Goal: Complete application form

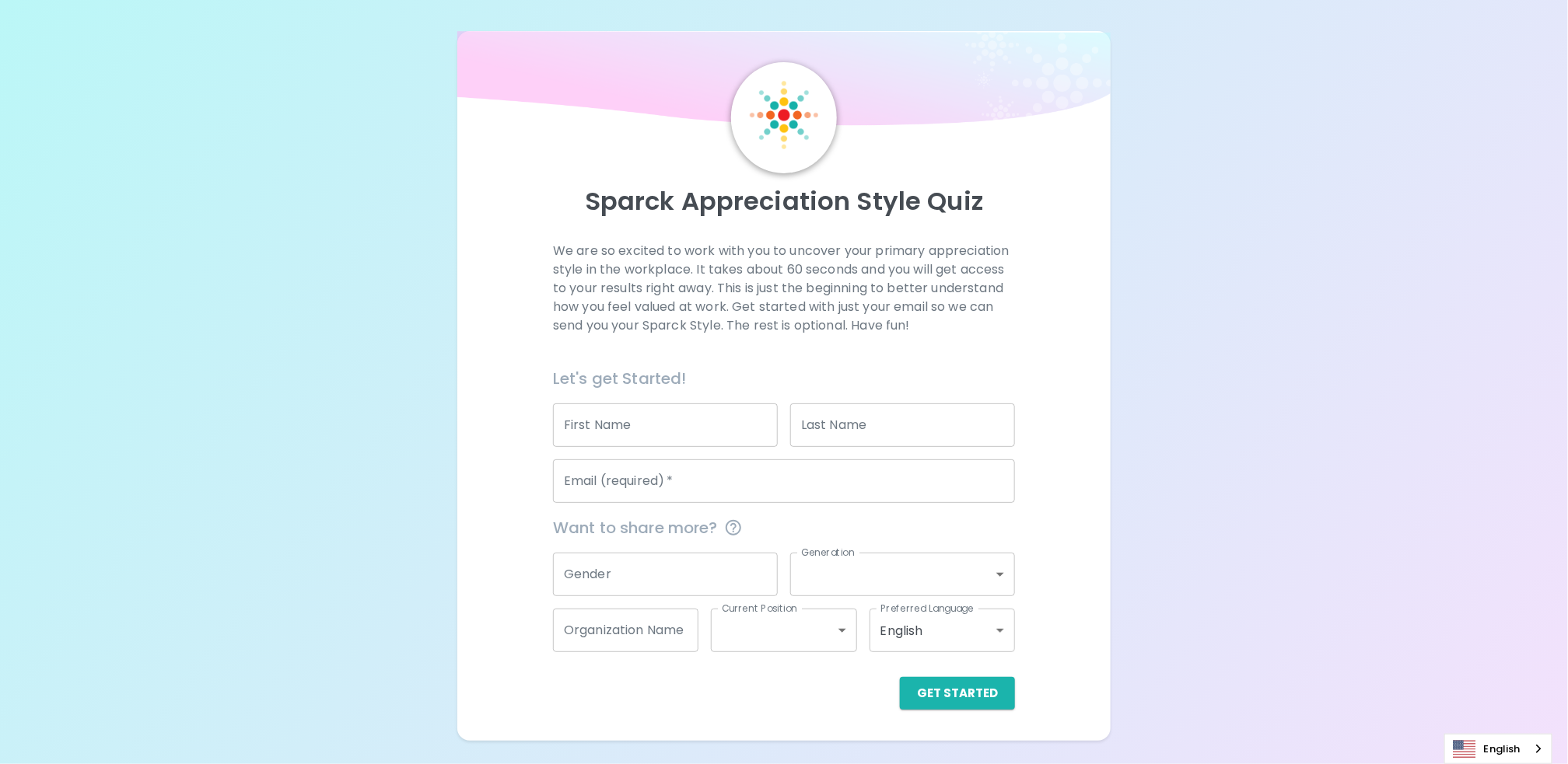
click at [689, 431] on input "First Name" at bounding box center [665, 425] width 225 height 44
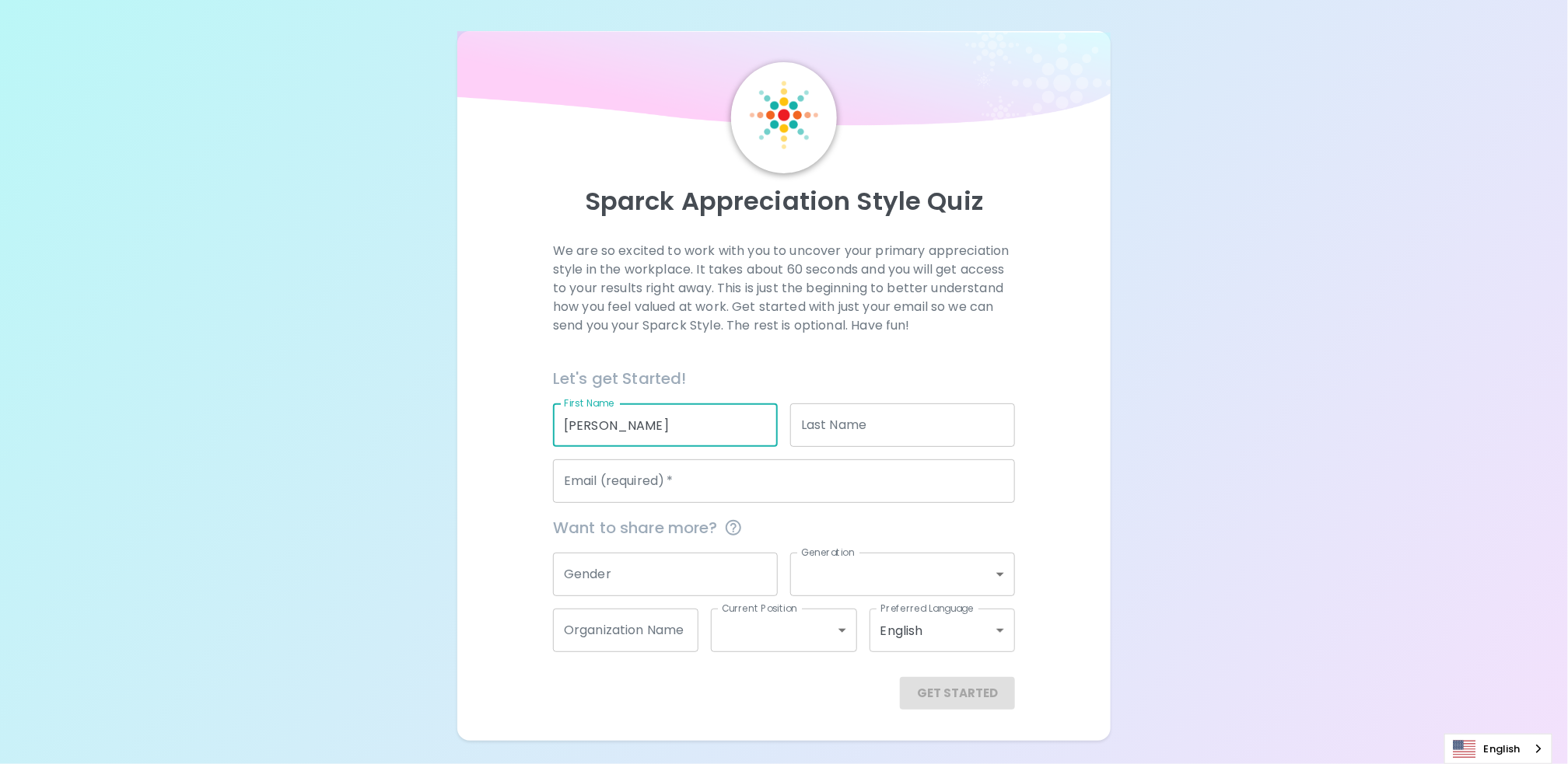
type input "[PERSON_NAME]"
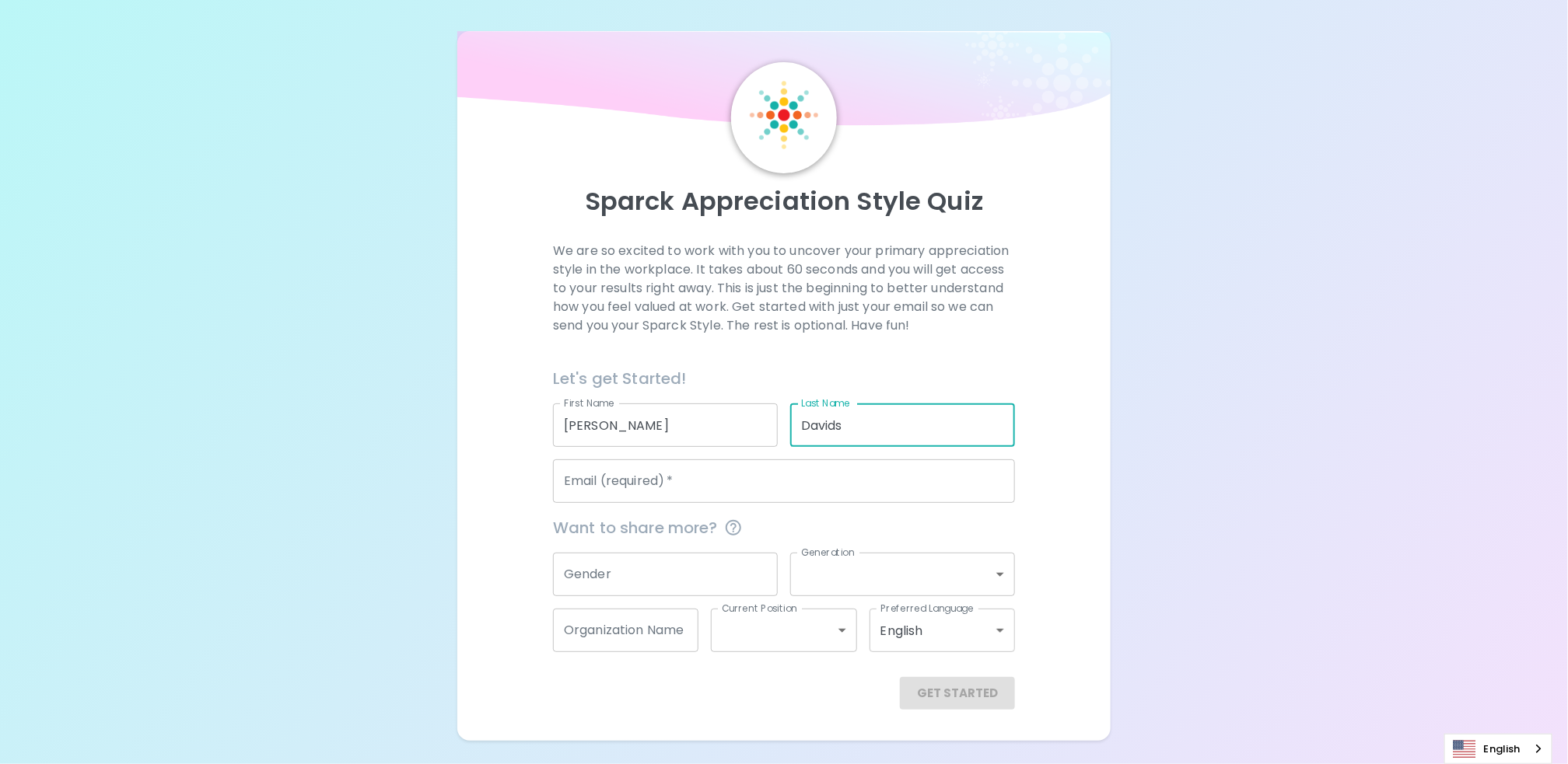
type input "Davids"
click at [702, 479] on input "Email (required)   *" at bounding box center [783, 482] width 462 height 44
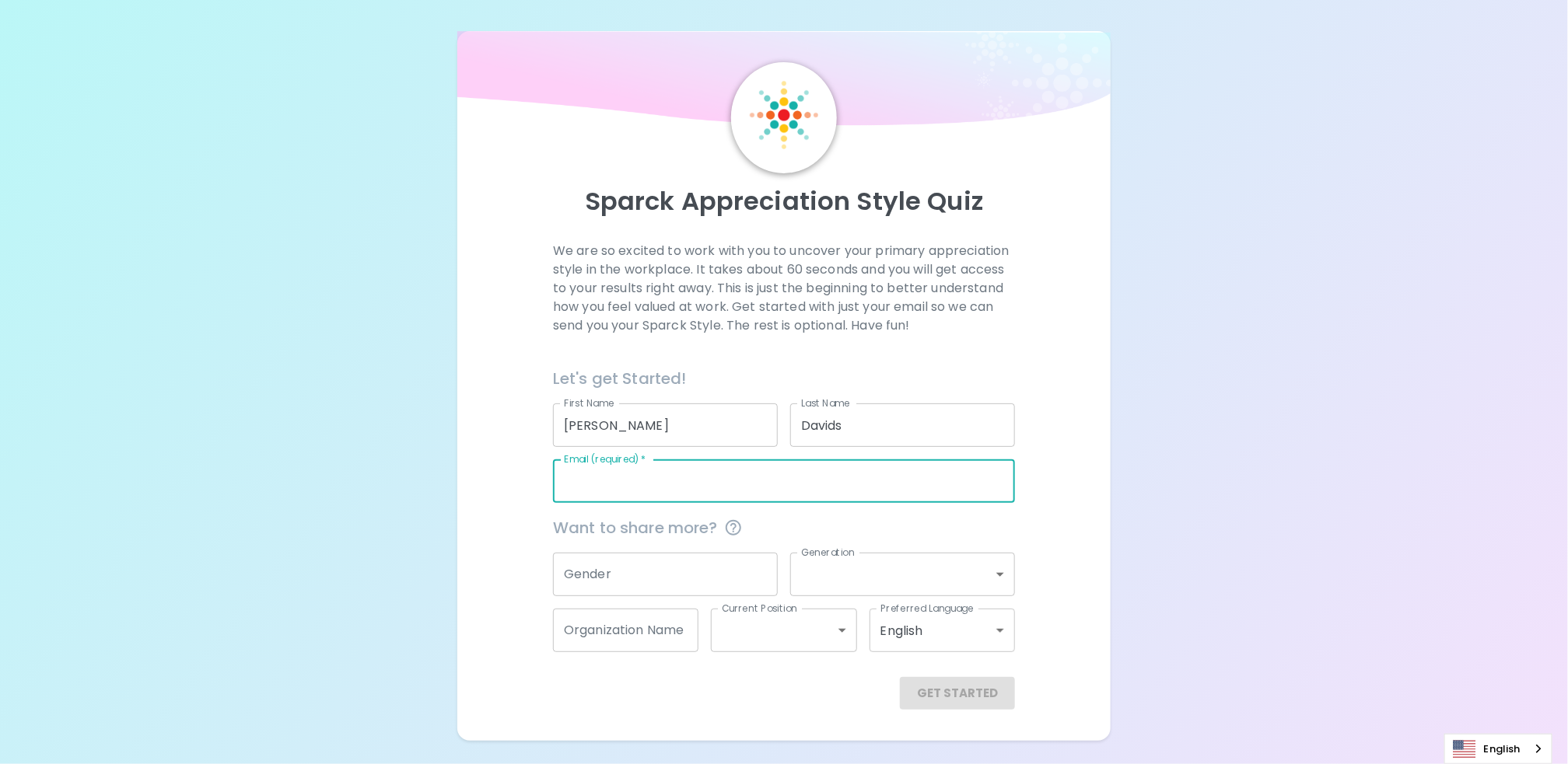
type input "[EMAIL_ADDRESS][DOMAIN_NAME]"
click at [996, 574] on body "Sparck Appreciation Style Quiz We are so excited to work with you to uncover yo…" at bounding box center [784, 382] width 1568 height 764
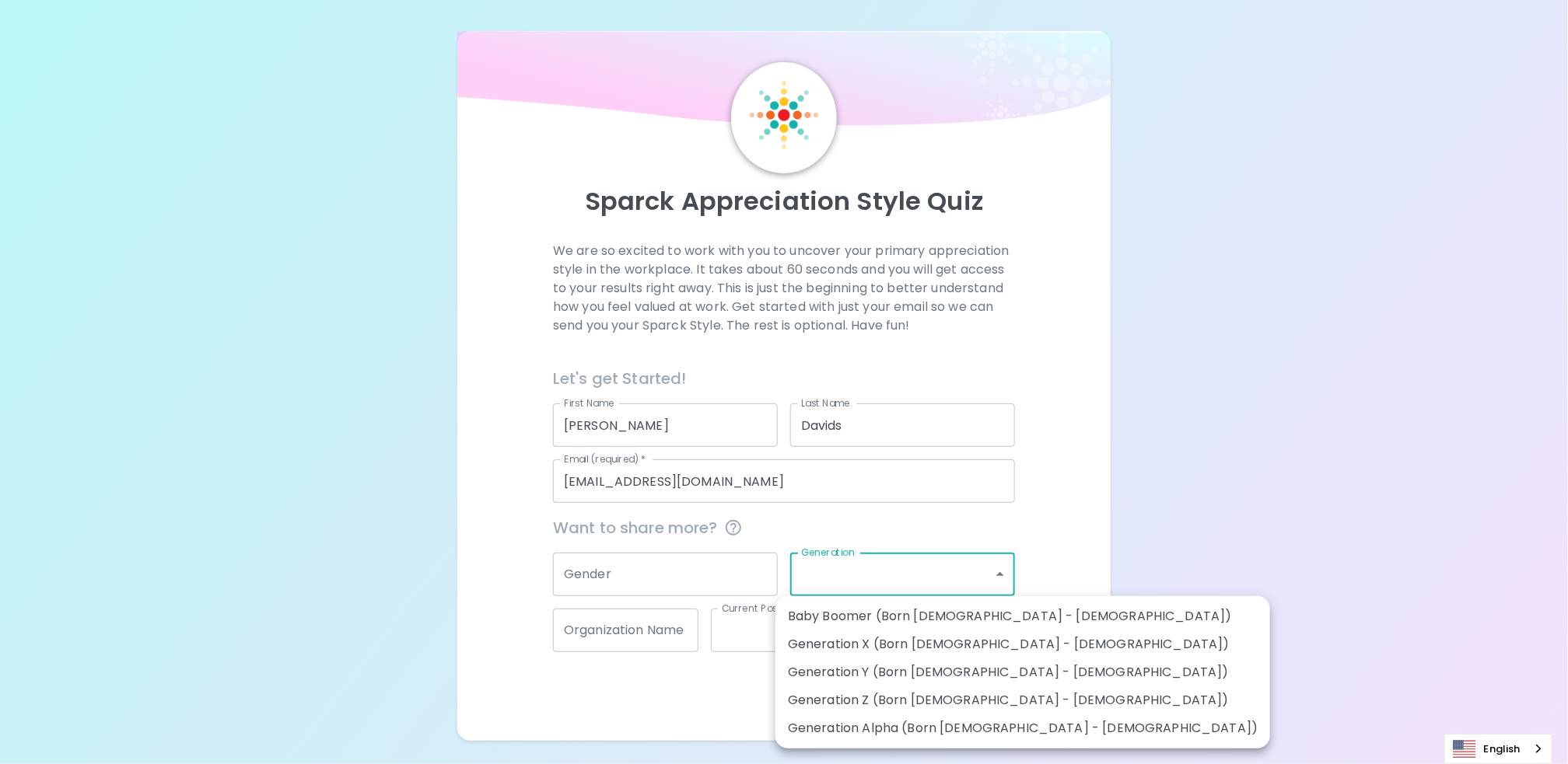
click at [993, 574] on div at bounding box center [784, 382] width 1568 height 764
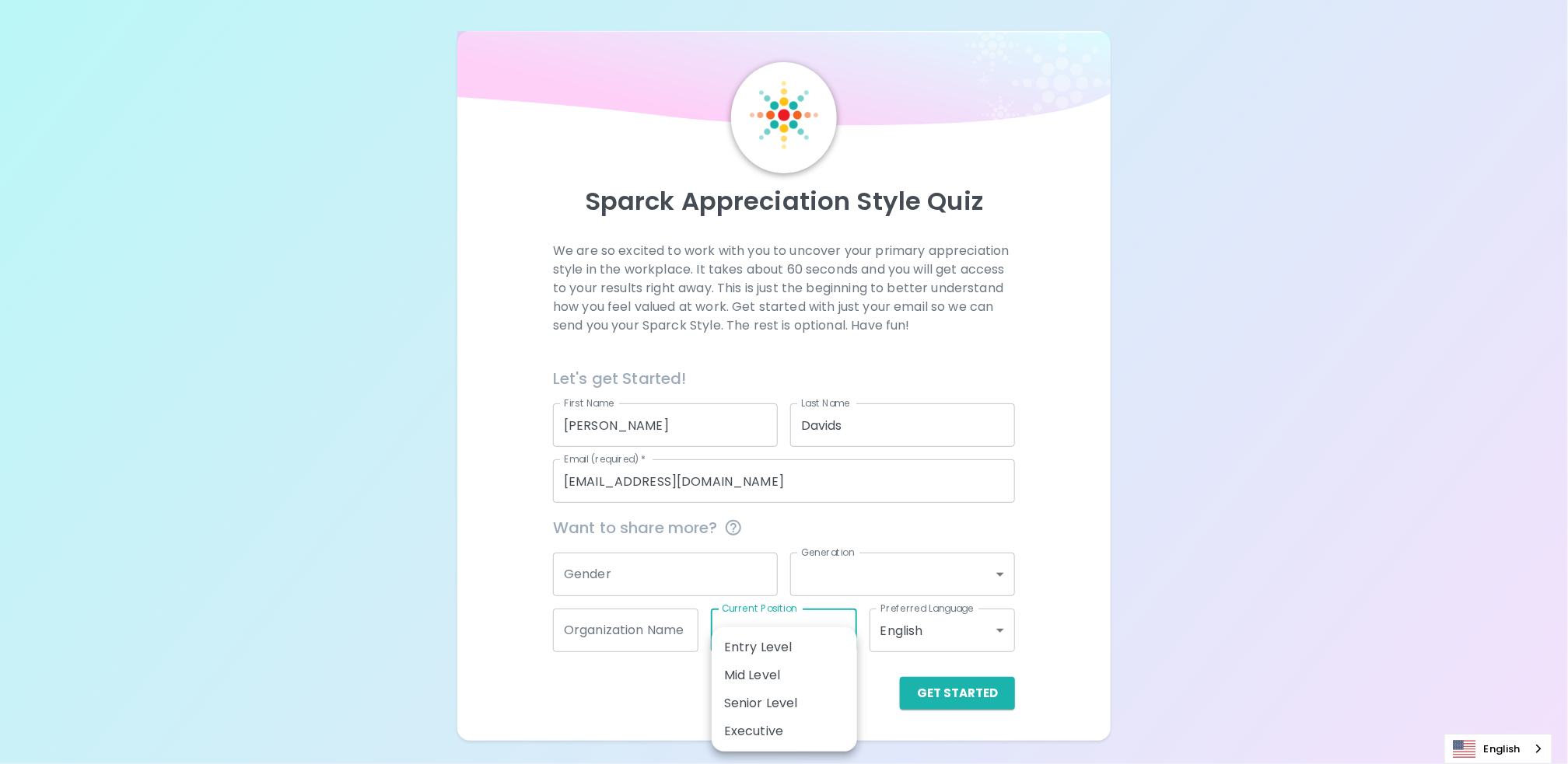
click at [843, 635] on body "Sparck Appreciation Style Quiz We are so excited to work with you to uncover yo…" at bounding box center [784, 382] width 1568 height 764
click at [800, 704] on li "Senior Level" at bounding box center [784, 703] width 145 height 28
click at [844, 630] on body "Sparck Appreciation Style Quiz We are so excited to work with you to uncover yo…" at bounding box center [784, 382] width 1568 height 764
click at [807, 731] on li "Executive" at bounding box center [784, 731] width 145 height 28
type input "executive"
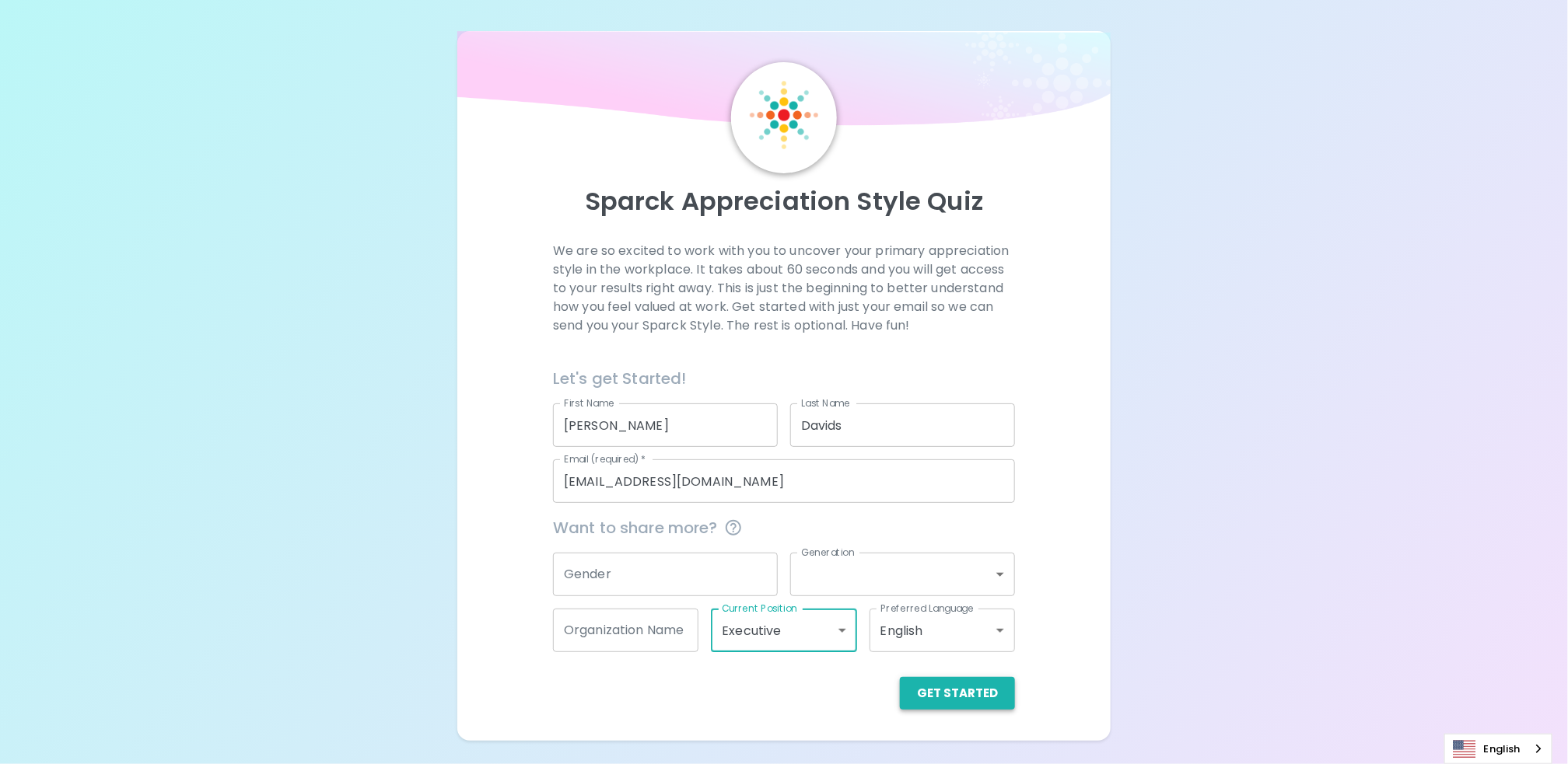
click at [958, 697] on button "Get Started" at bounding box center [957, 693] width 115 height 33
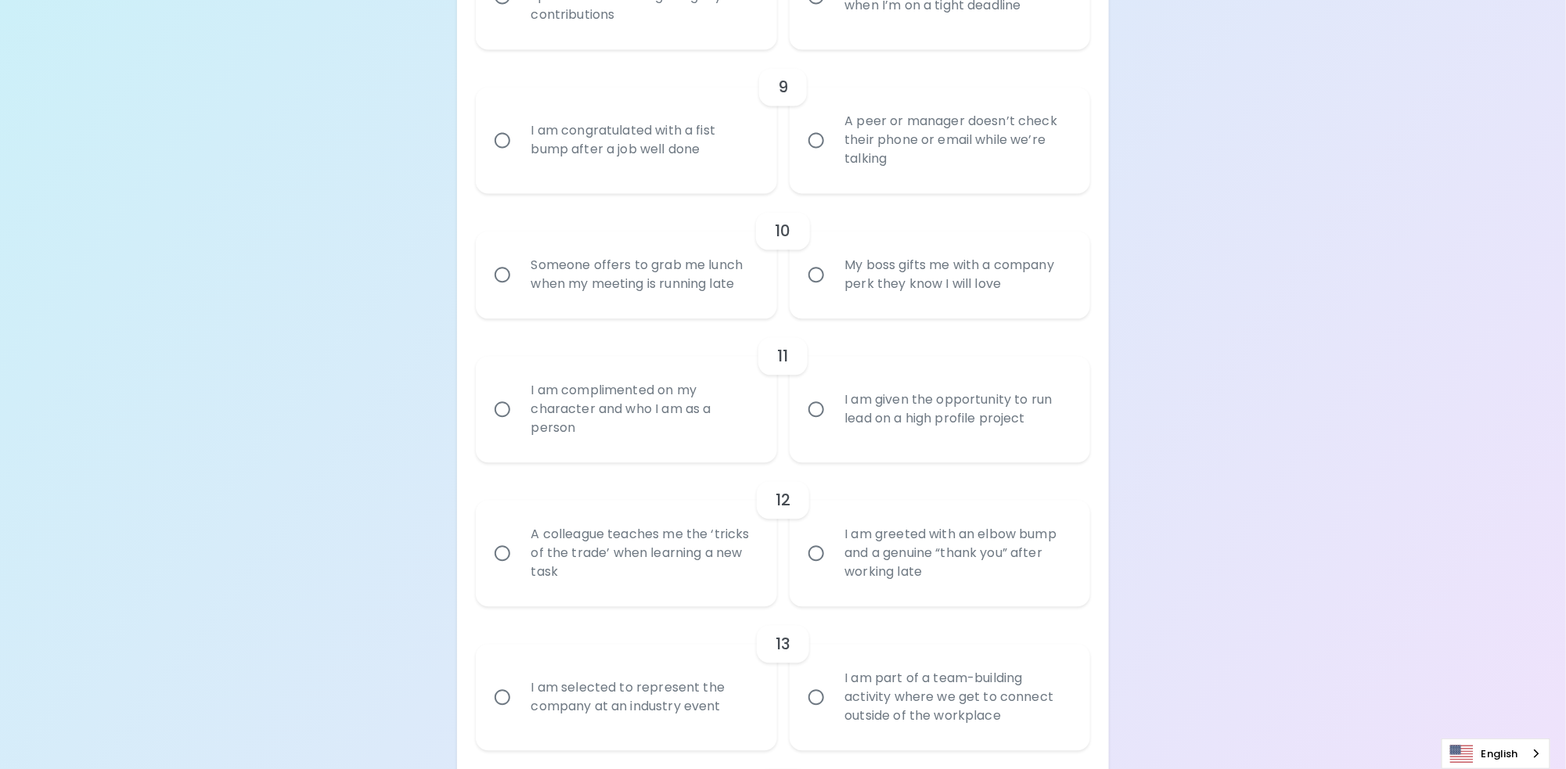
scroll to position [1413, 0]
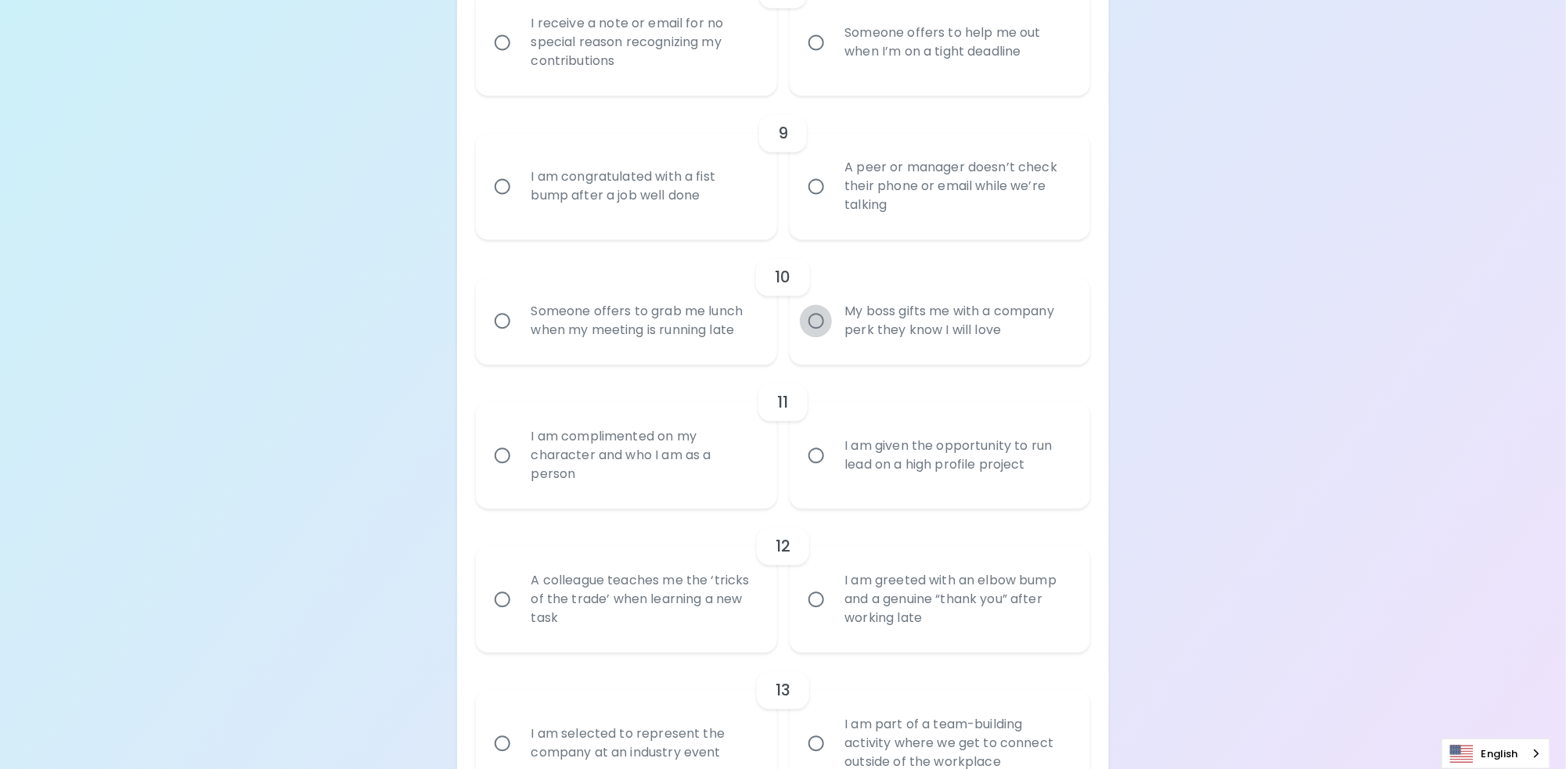
click at [815, 319] on input "My boss gifts me with a company perk they know I will love" at bounding box center [816, 320] width 33 height 33
radio input "true"
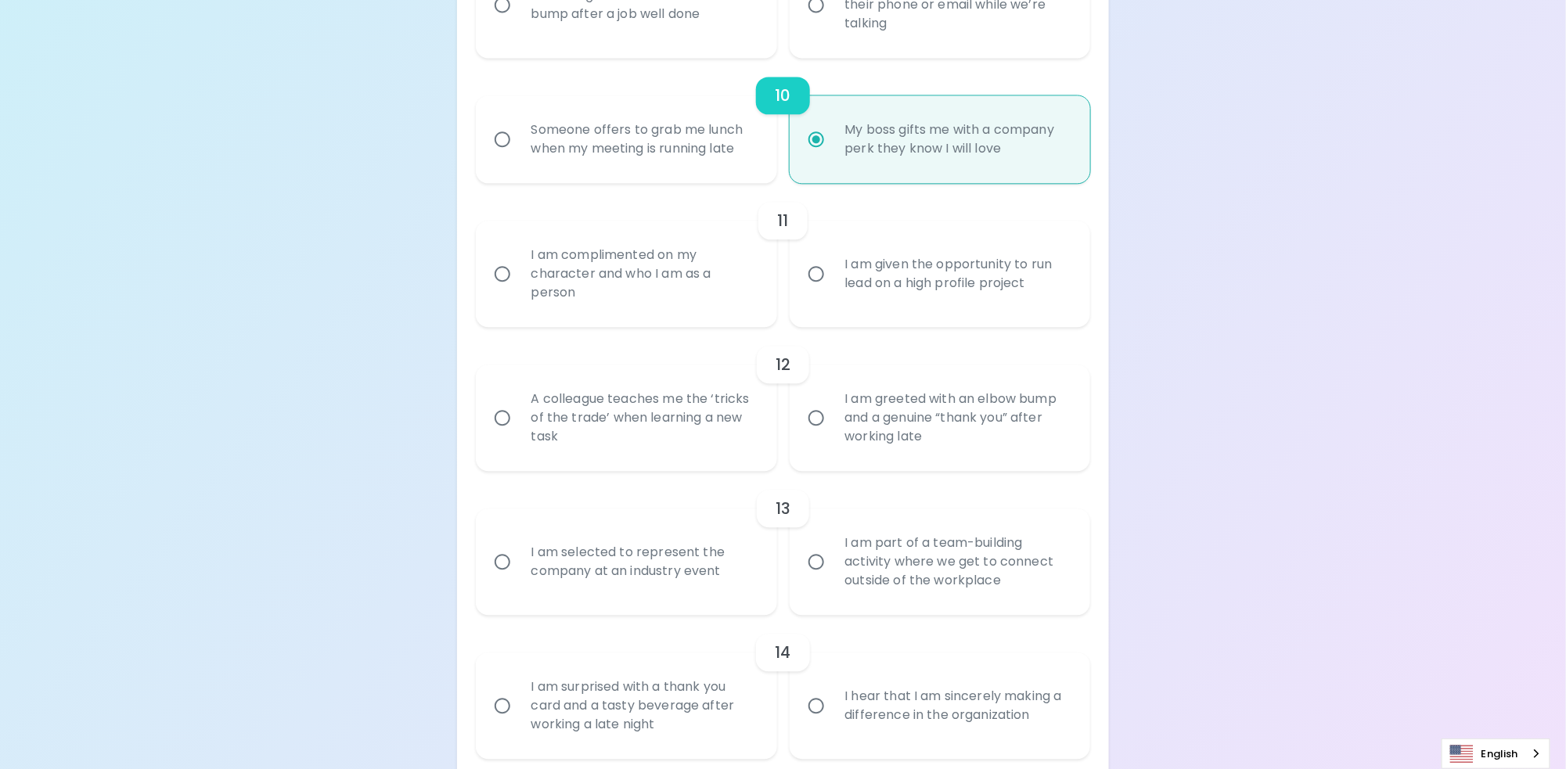
scroll to position [1804, 0]
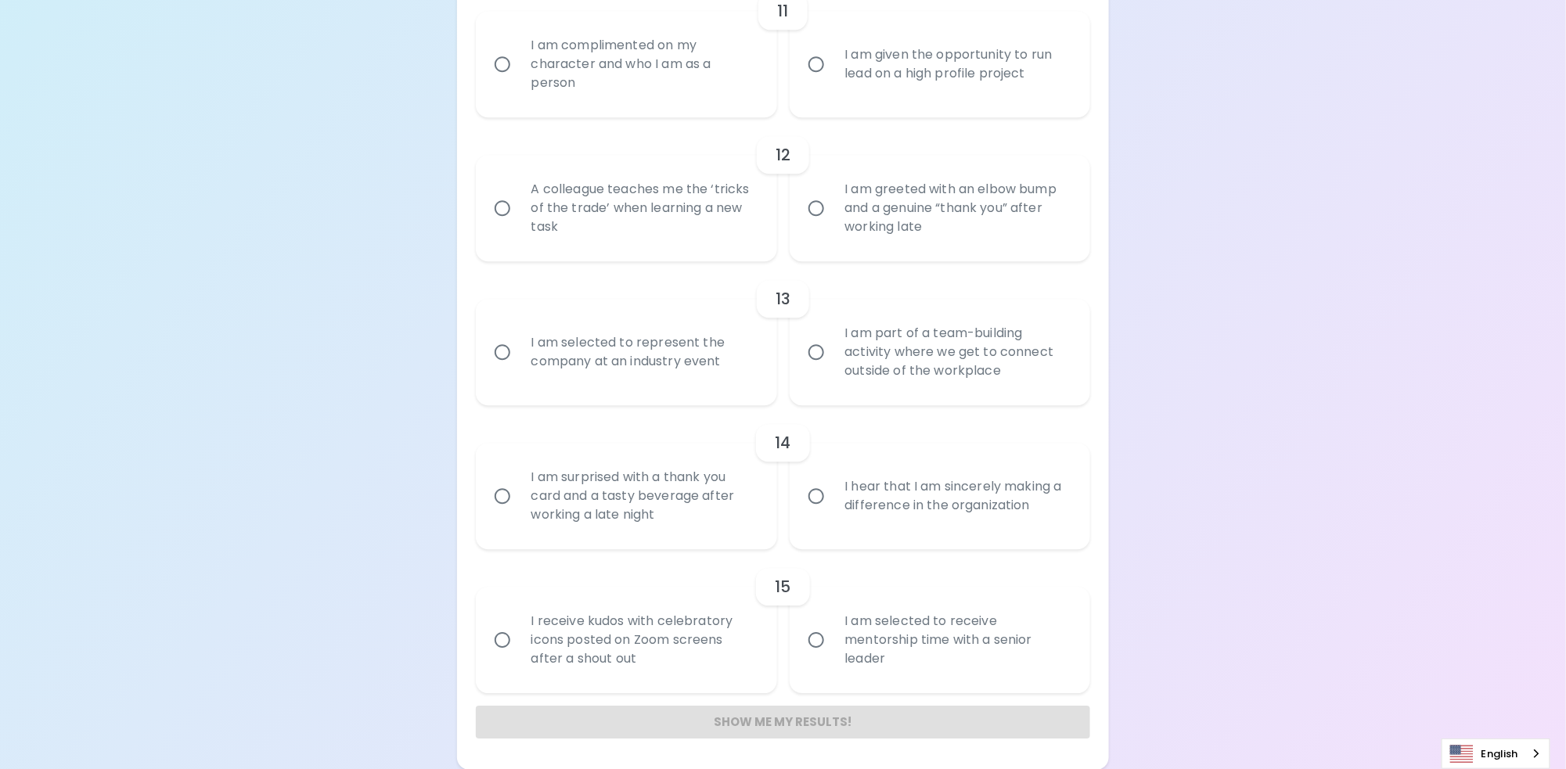
click at [962, 727] on div "Show me my results!" at bounding box center [783, 722] width 615 height 33
click at [965, 721] on div "Show me my results!" at bounding box center [783, 722] width 615 height 33
click at [913, 720] on div "Show me my results!" at bounding box center [783, 722] width 615 height 33
click at [914, 719] on div "Show me my results!" at bounding box center [783, 722] width 615 height 33
click at [915, 718] on div "Show me my results!" at bounding box center [783, 722] width 615 height 33
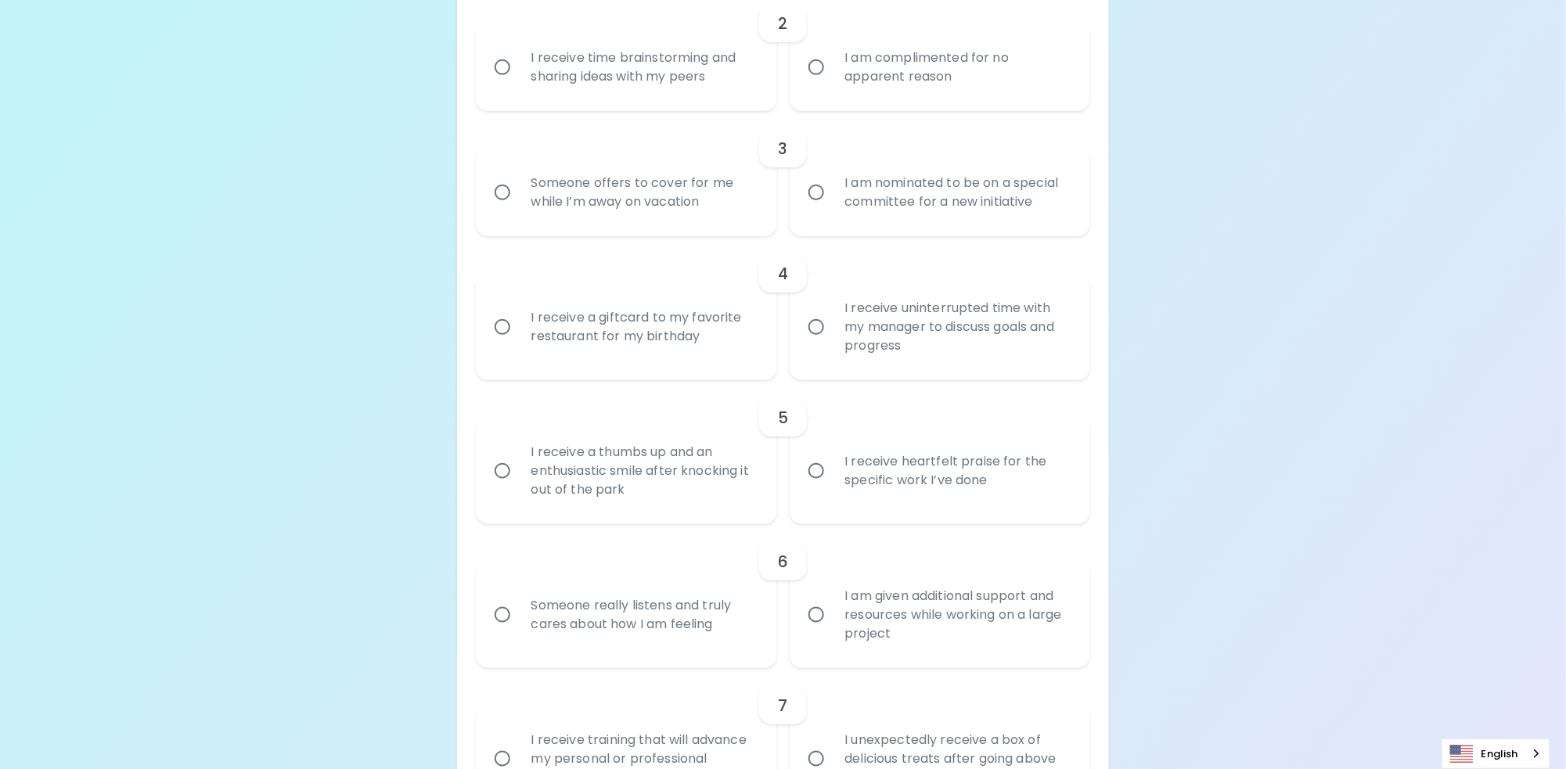
scroll to position [0, 0]
